Goal: Transaction & Acquisition: Book appointment/travel/reservation

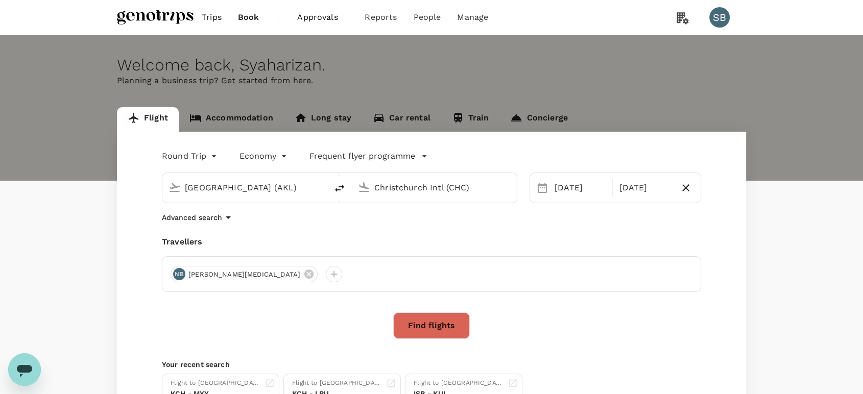
click at [214, 19] on span "Trips" at bounding box center [212, 17] width 20 height 12
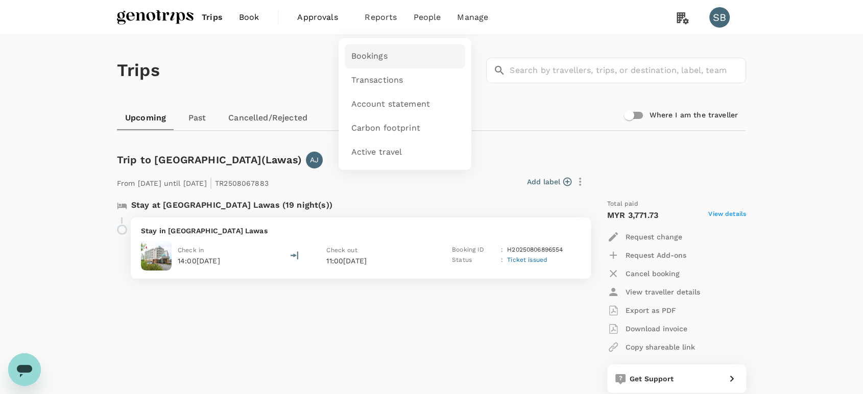
click at [377, 54] on span "Bookings" at bounding box center [369, 57] width 36 height 12
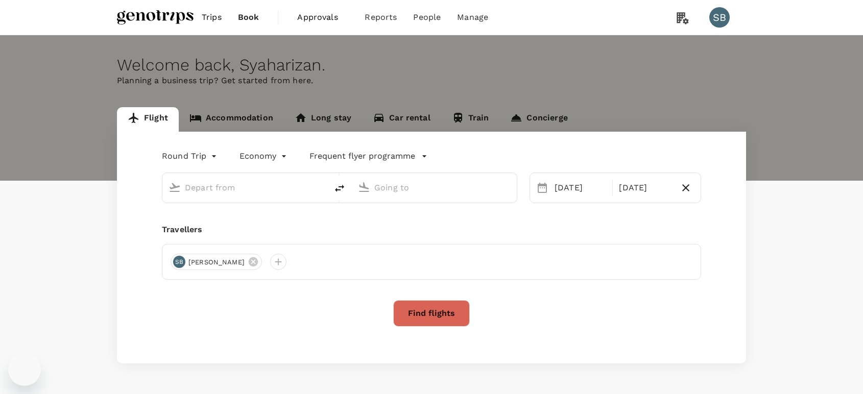
type input "Miri Intl (MYY)"
type input "Labuan (LBU)"
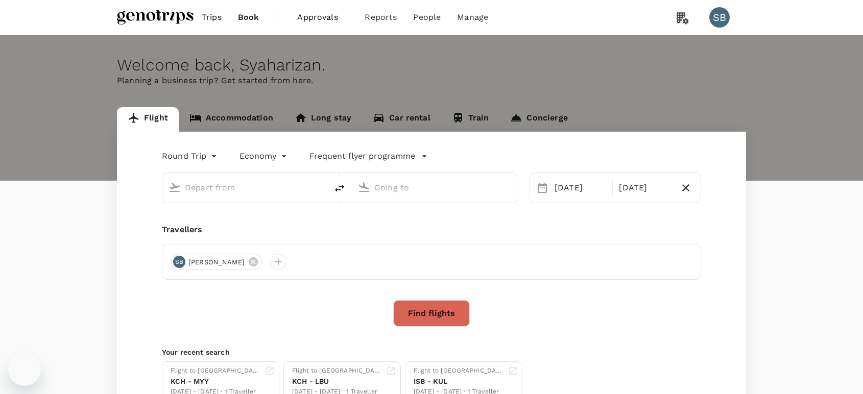
type input "Miri Intl (MYY)"
type input "Labuan (LBU)"
